Goal: Task Accomplishment & Management: Manage account settings

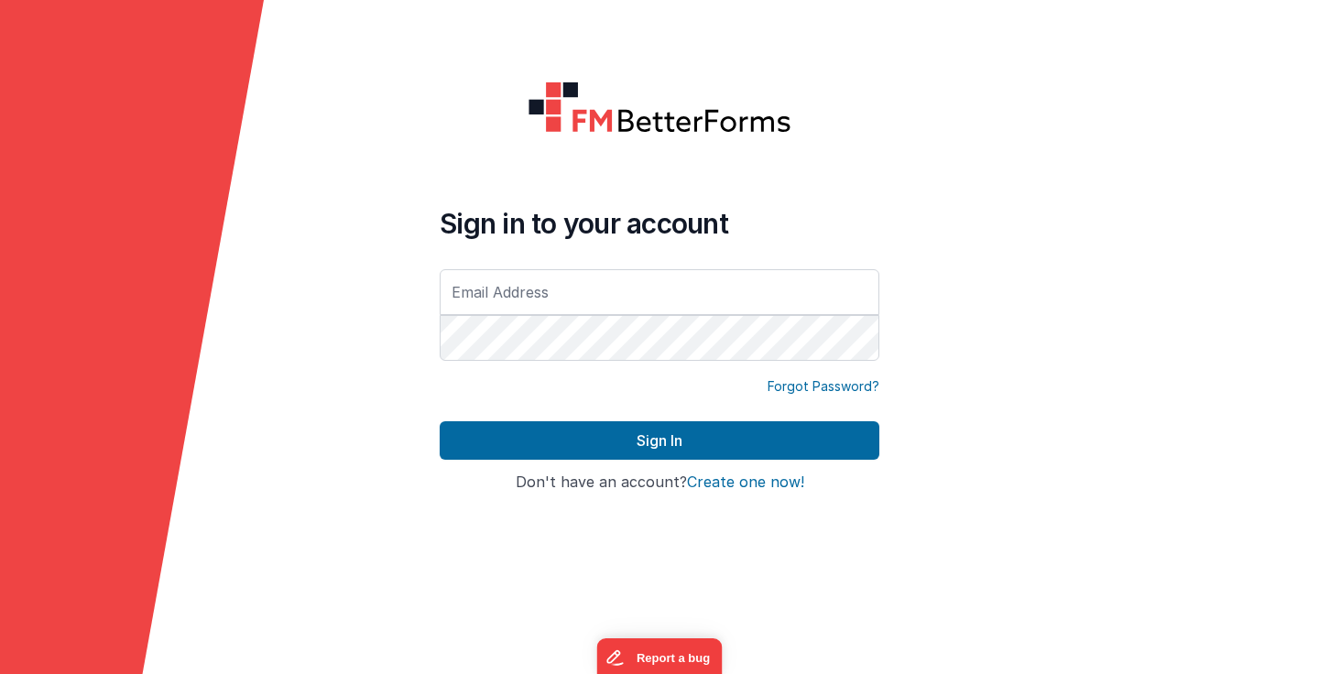
type input "[PERSON_NAME][EMAIL_ADDRESS][DOMAIN_NAME]"
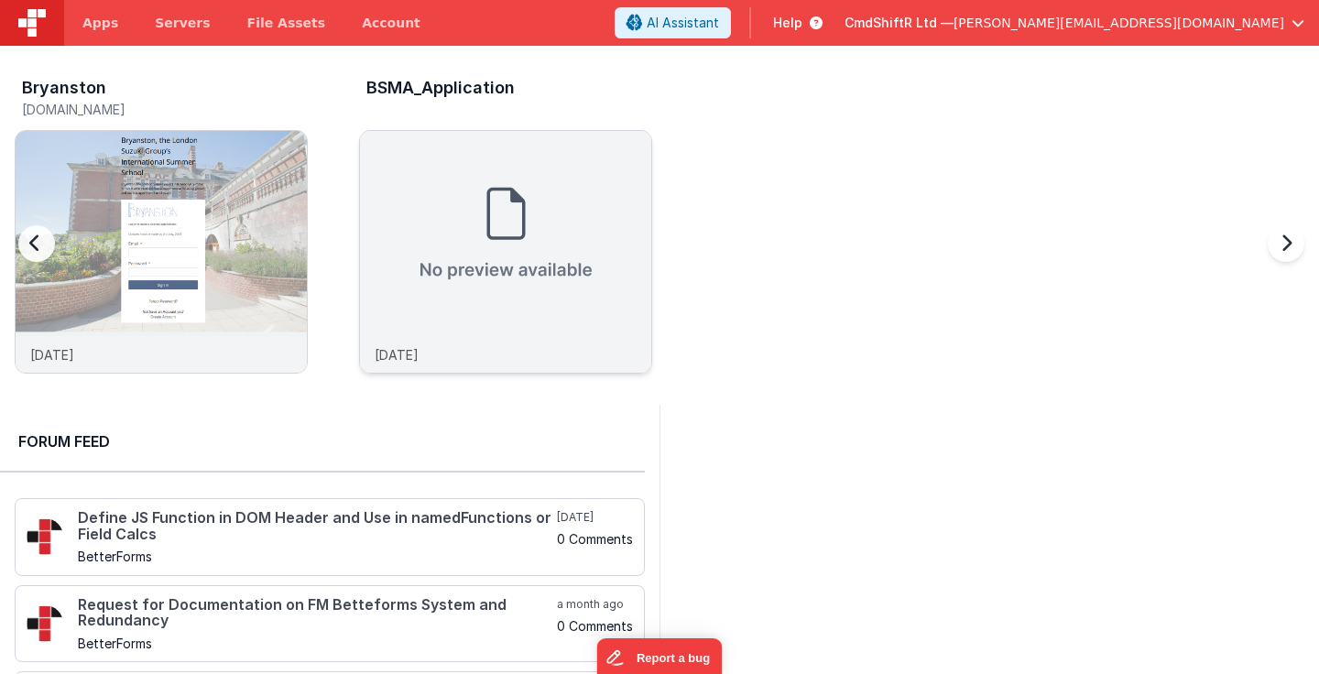
click at [636, 356] on div "[DATE]" at bounding box center [505, 354] width 291 height 37
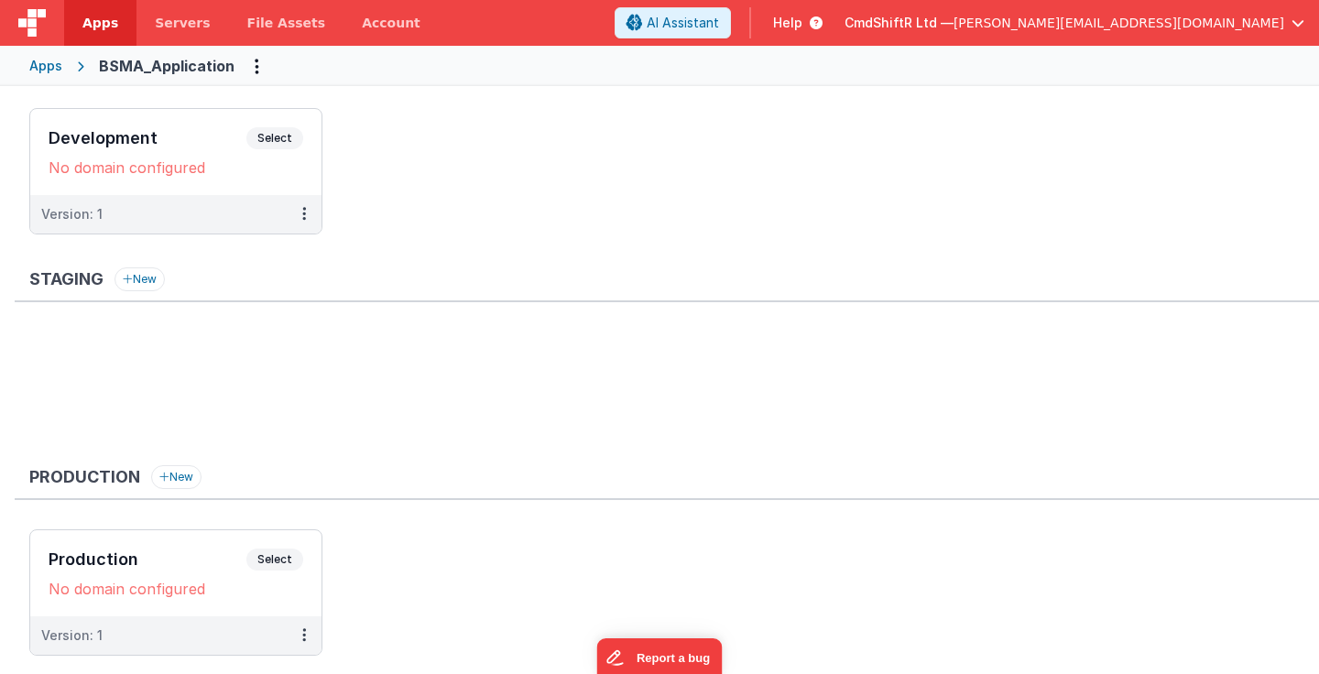
scroll to position [110, 0]
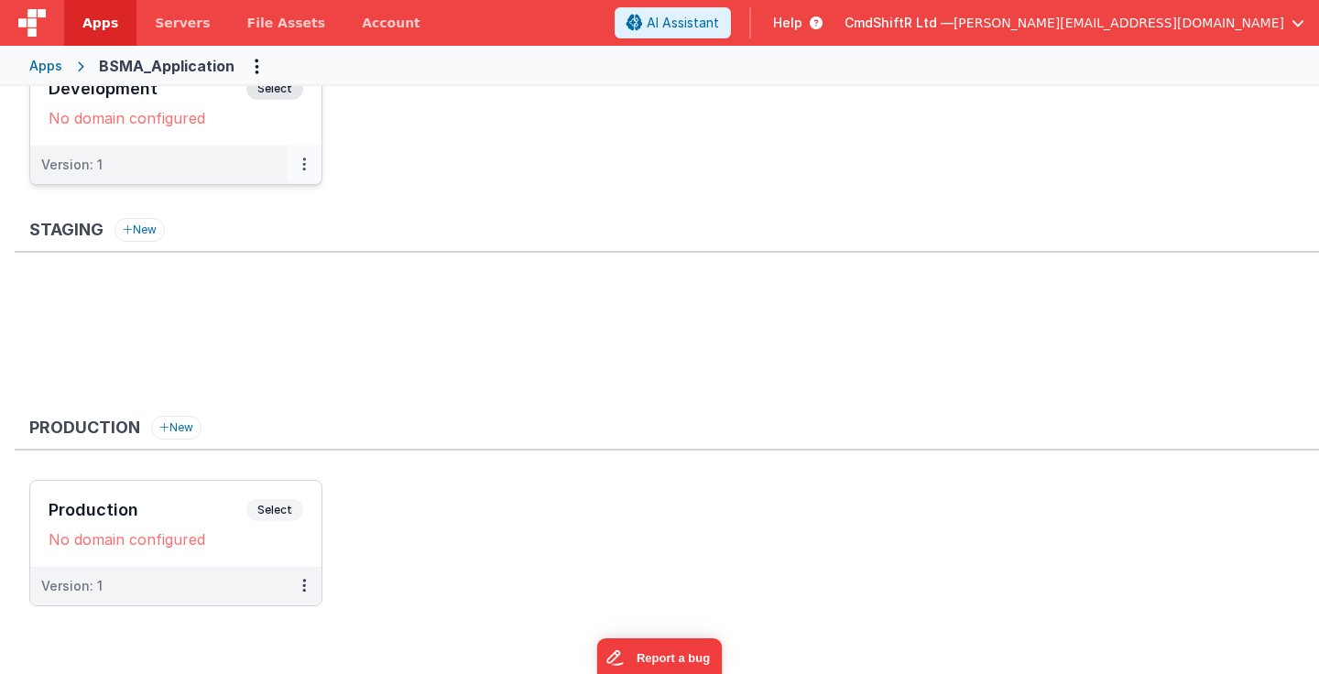
click at [305, 164] on icon at bounding box center [304, 164] width 4 height 1
click at [305, 164] on div at bounding box center [659, 337] width 1319 height 674
click at [308, 586] on button at bounding box center [304, 586] width 35 height 38
click at [308, 586] on div at bounding box center [659, 337] width 1319 height 674
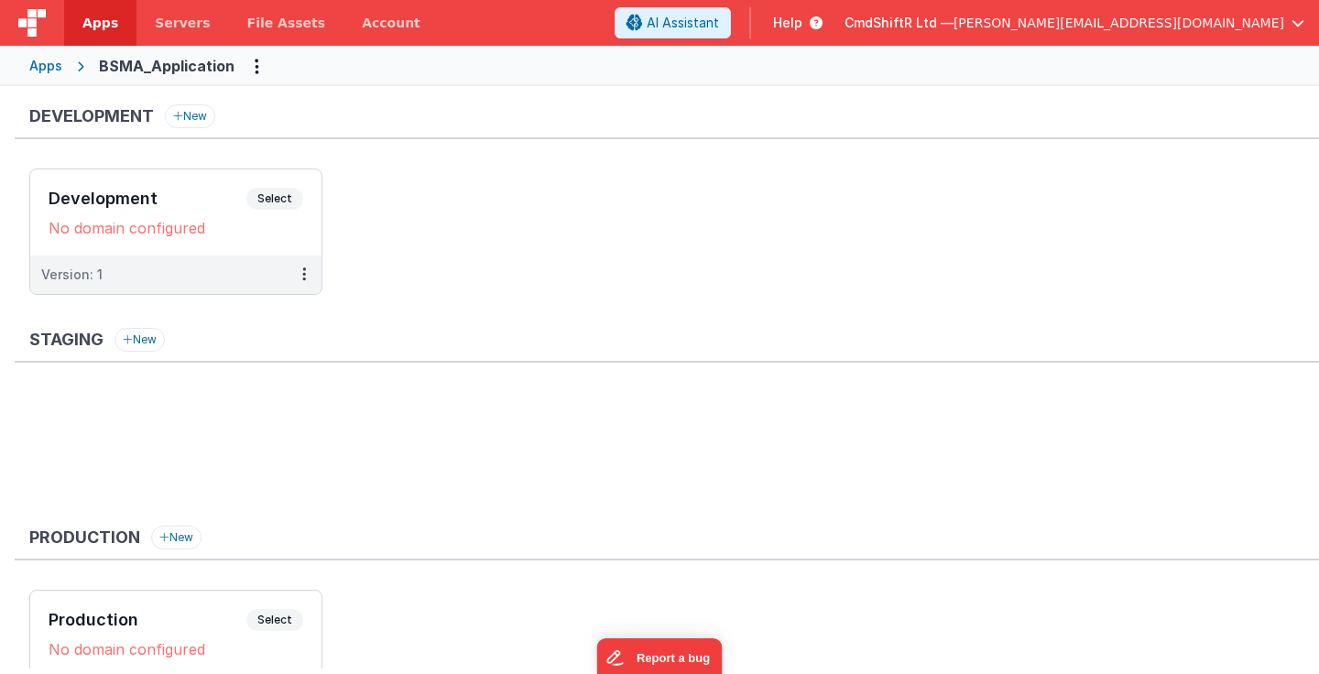
click at [50, 70] on div "Apps" at bounding box center [45, 66] width 33 height 18
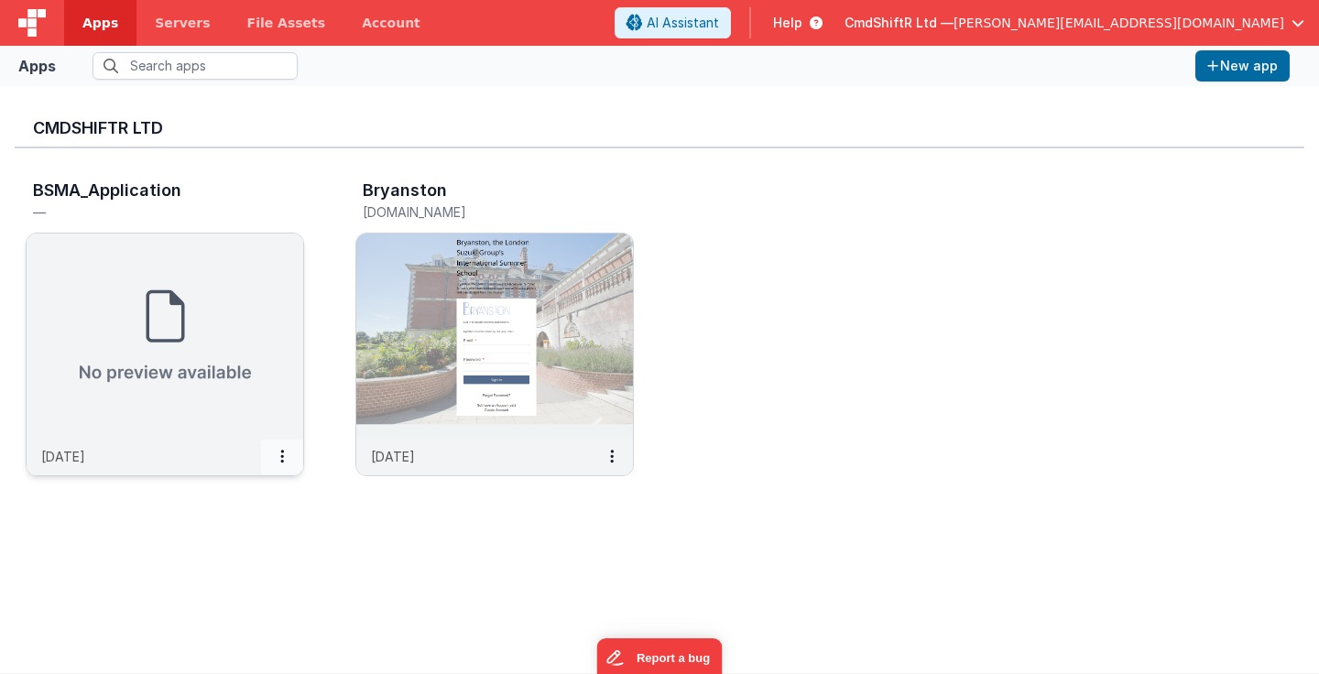
click at [283, 456] on icon at bounding box center [282, 456] width 4 height 1
click at [244, 587] on link "Delete App" at bounding box center [241, 594] width 126 height 34
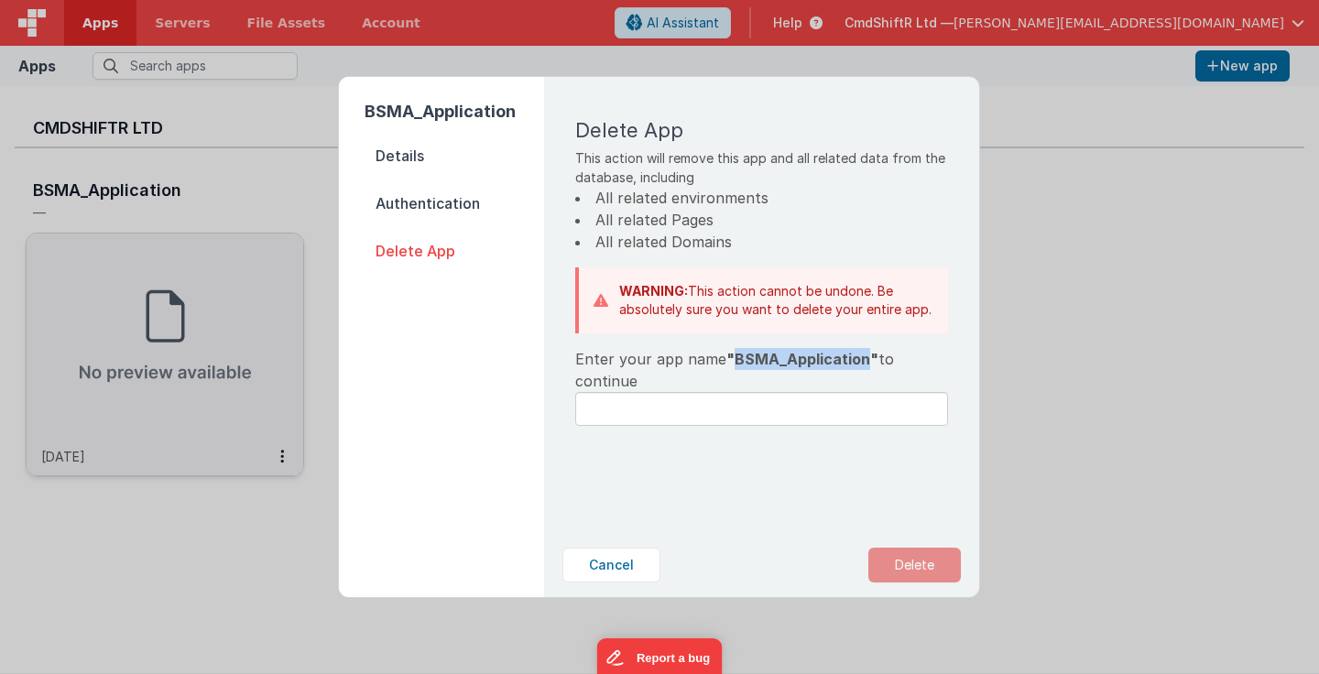
drag, startPoint x: 733, startPoint y: 361, endPoint x: 860, endPoint y: 364, distance: 127.3
click at [860, 364] on span ""BSMA_Application"" at bounding box center [802, 359] width 152 height 18
copy span "BSMA_Application"
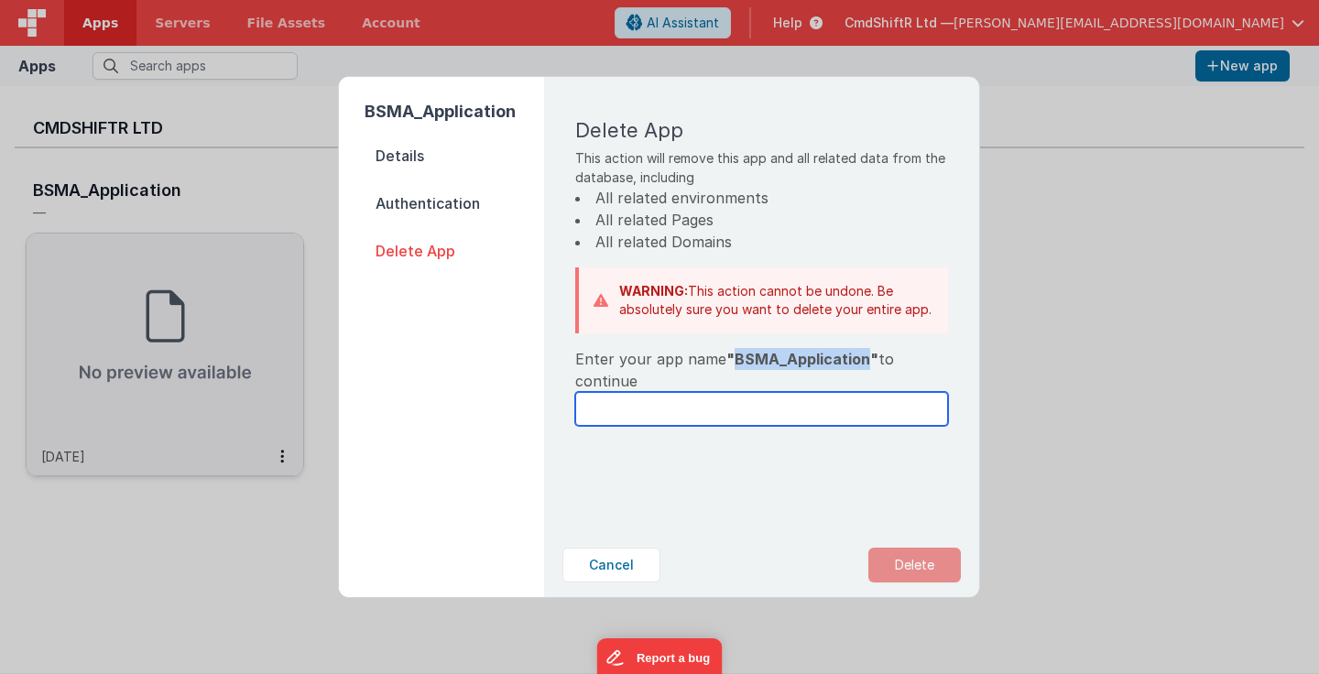
click at [710, 408] on input "text" at bounding box center [761, 409] width 373 height 34
paste input "BSMA_Application"
type input "BSMA_Application"
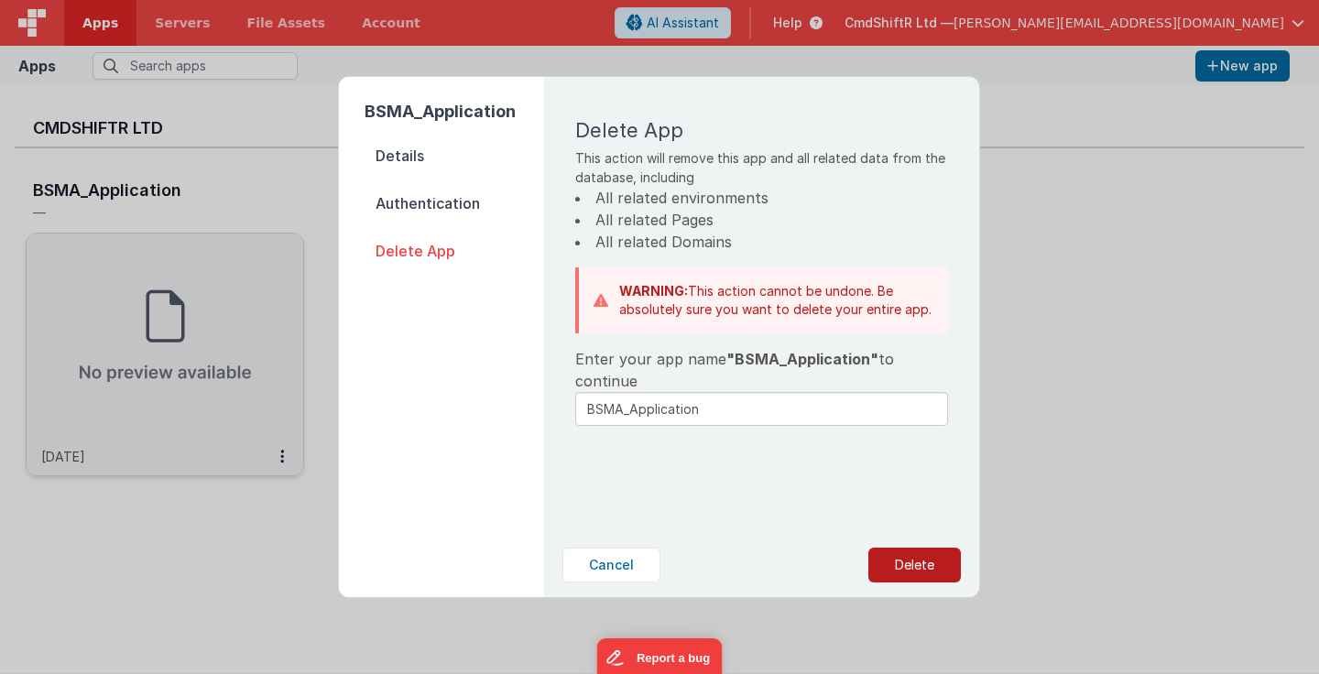
click at [917, 559] on button "Delete" at bounding box center [914, 565] width 93 height 35
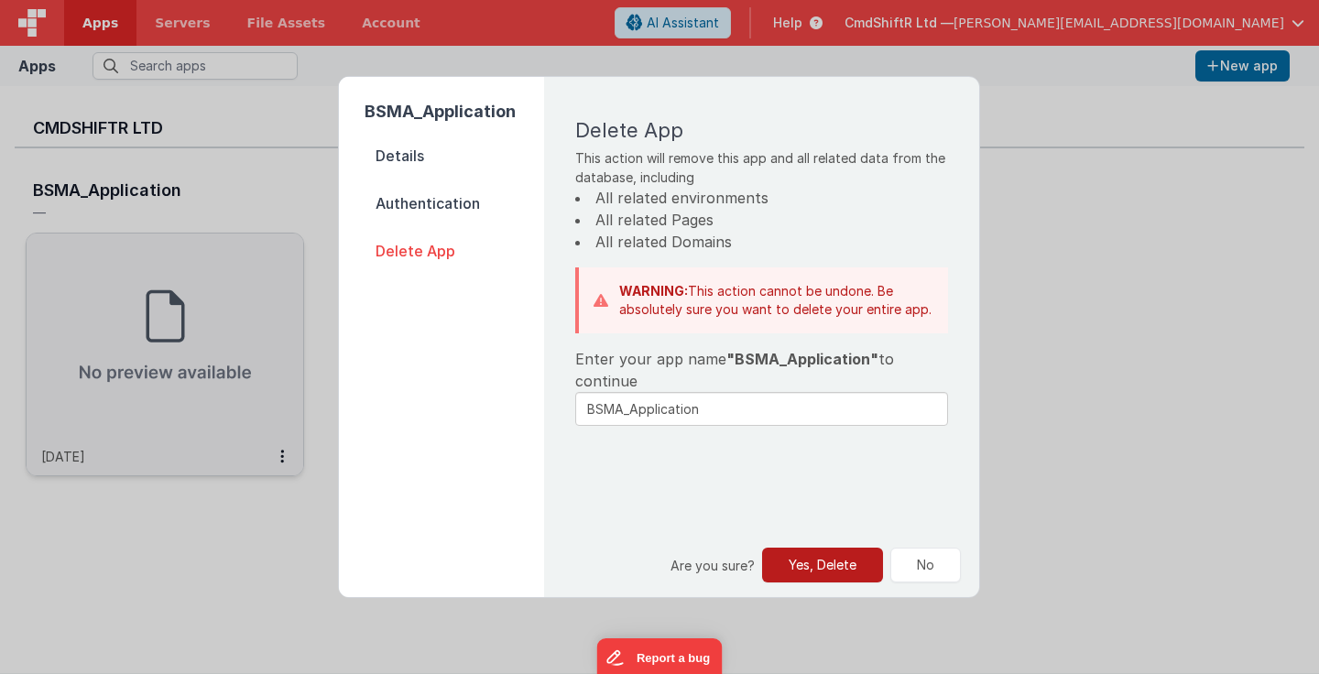
click at [802, 573] on button "Yes, Delete" at bounding box center [822, 565] width 121 height 35
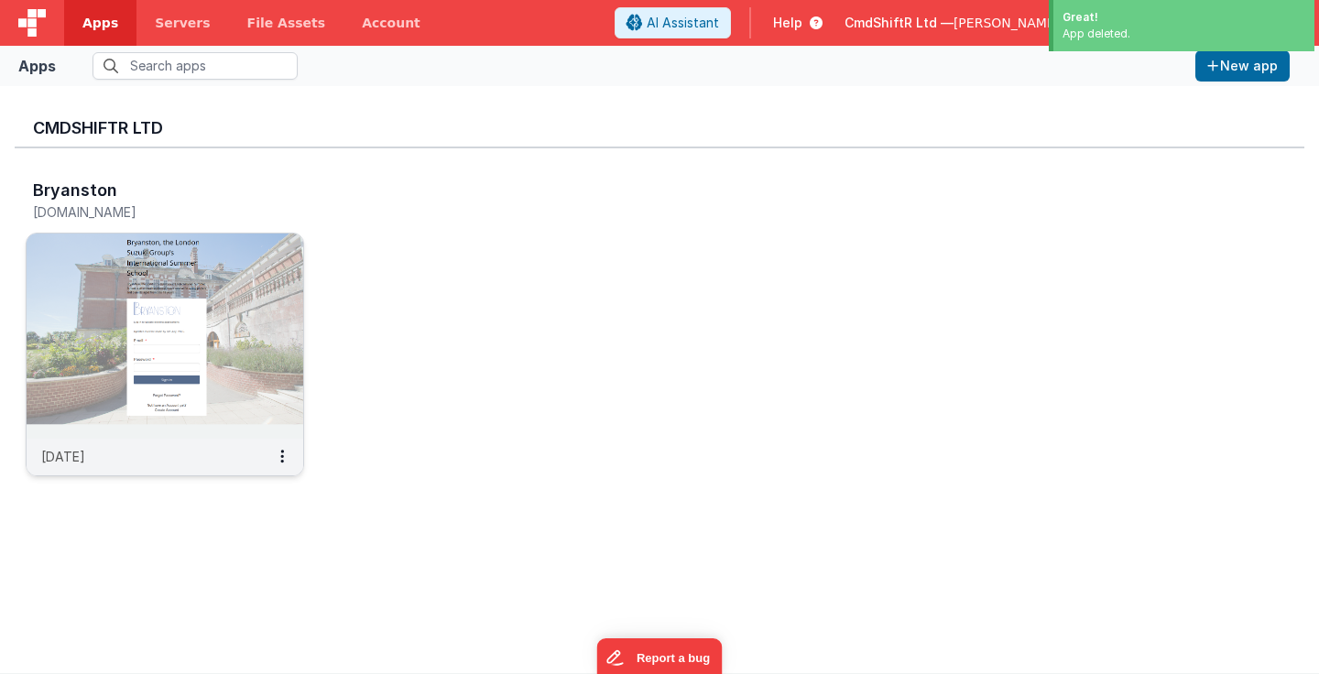
click at [177, 323] on img at bounding box center [165, 336] width 277 height 205
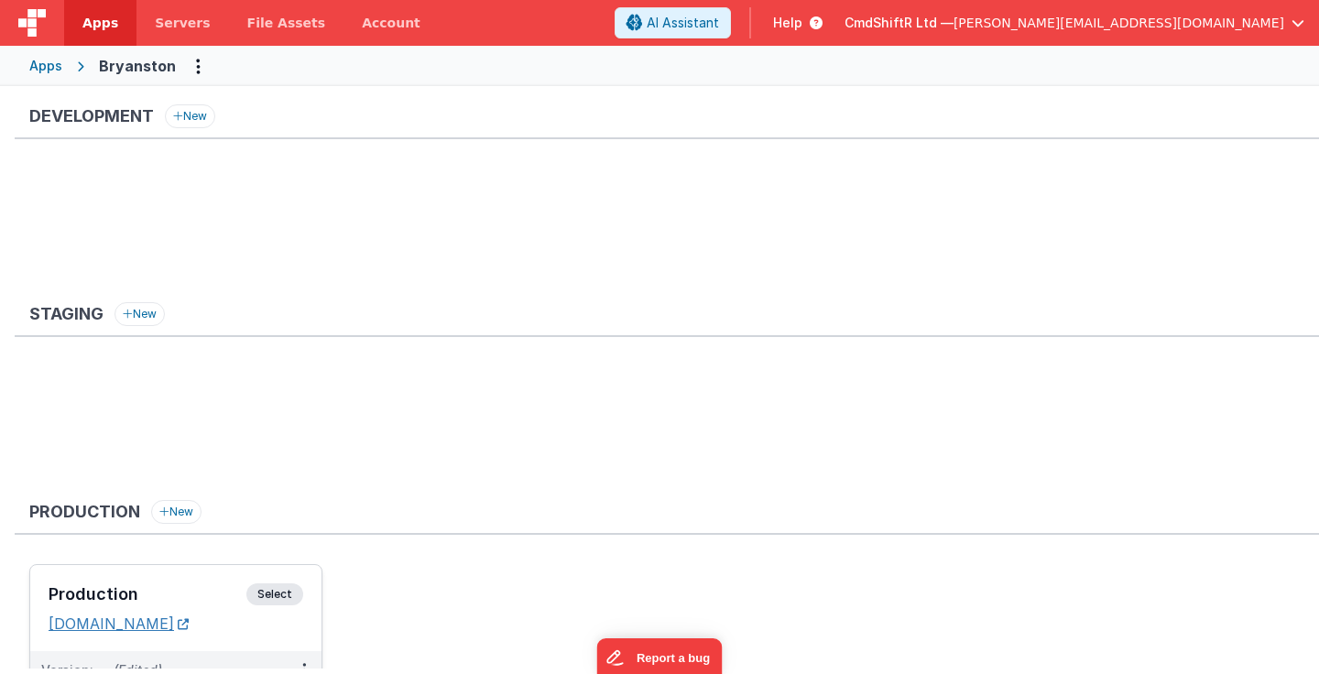
click at [116, 623] on link "[DOMAIN_NAME]" at bounding box center [119, 624] width 140 height 18
